Goal: Transaction & Acquisition: Purchase product/service

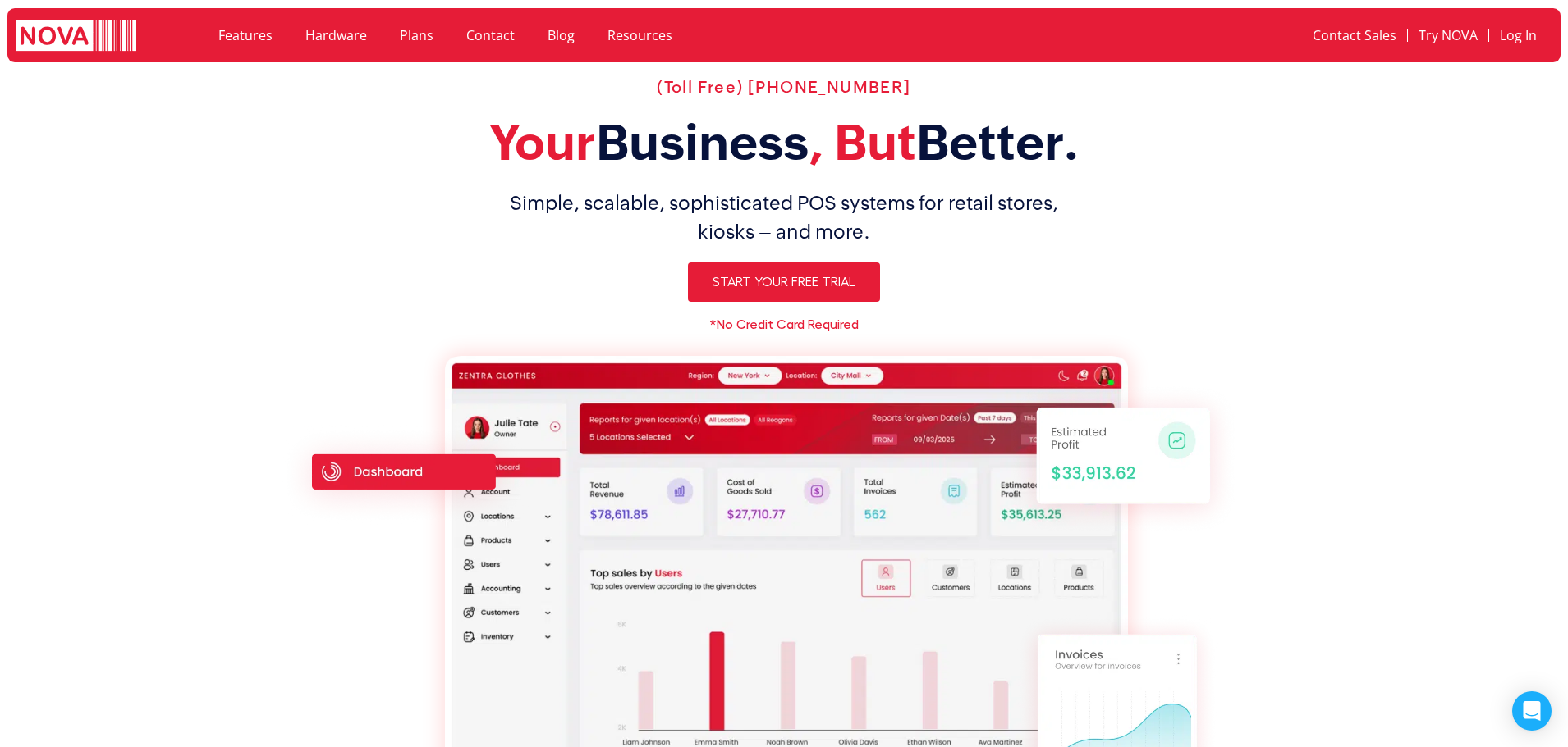
click at [409, 34] on link "Plans" at bounding box center [416, 35] width 66 height 37
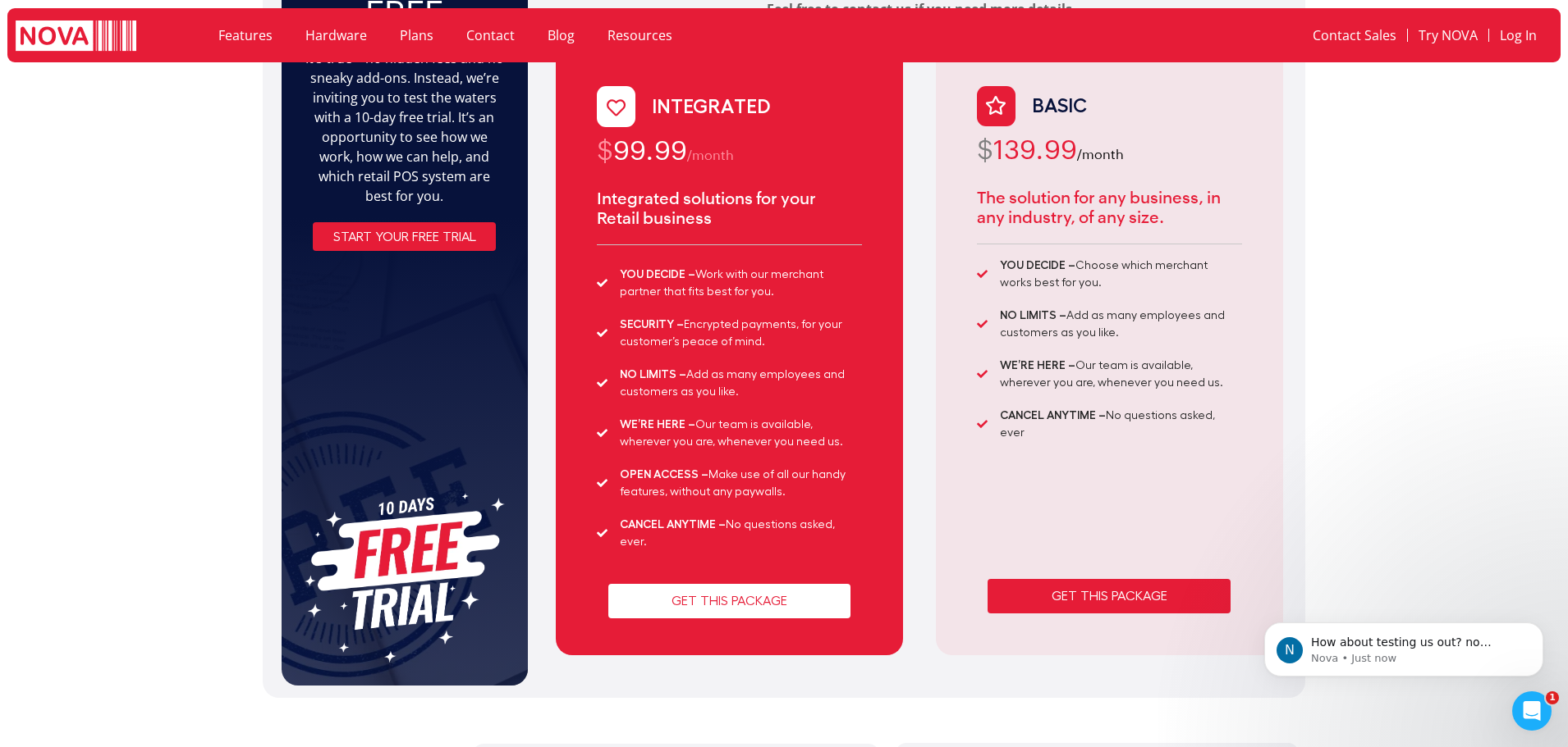
click at [702, 594] on span "GET THIS PACKAGE" at bounding box center [729, 601] width 115 height 13
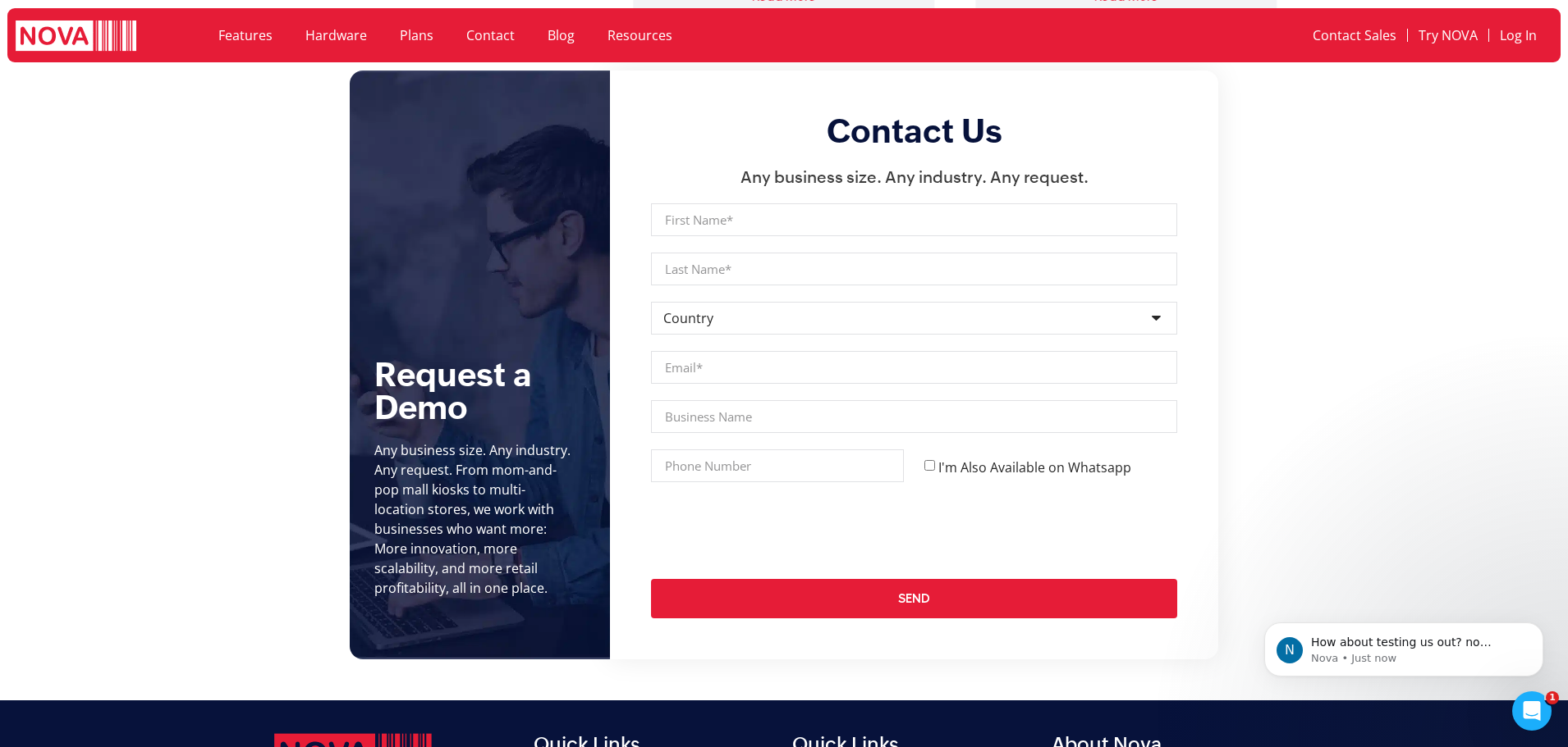
scroll to position [1887, 0]
